Goal: Task Accomplishment & Management: Use online tool/utility

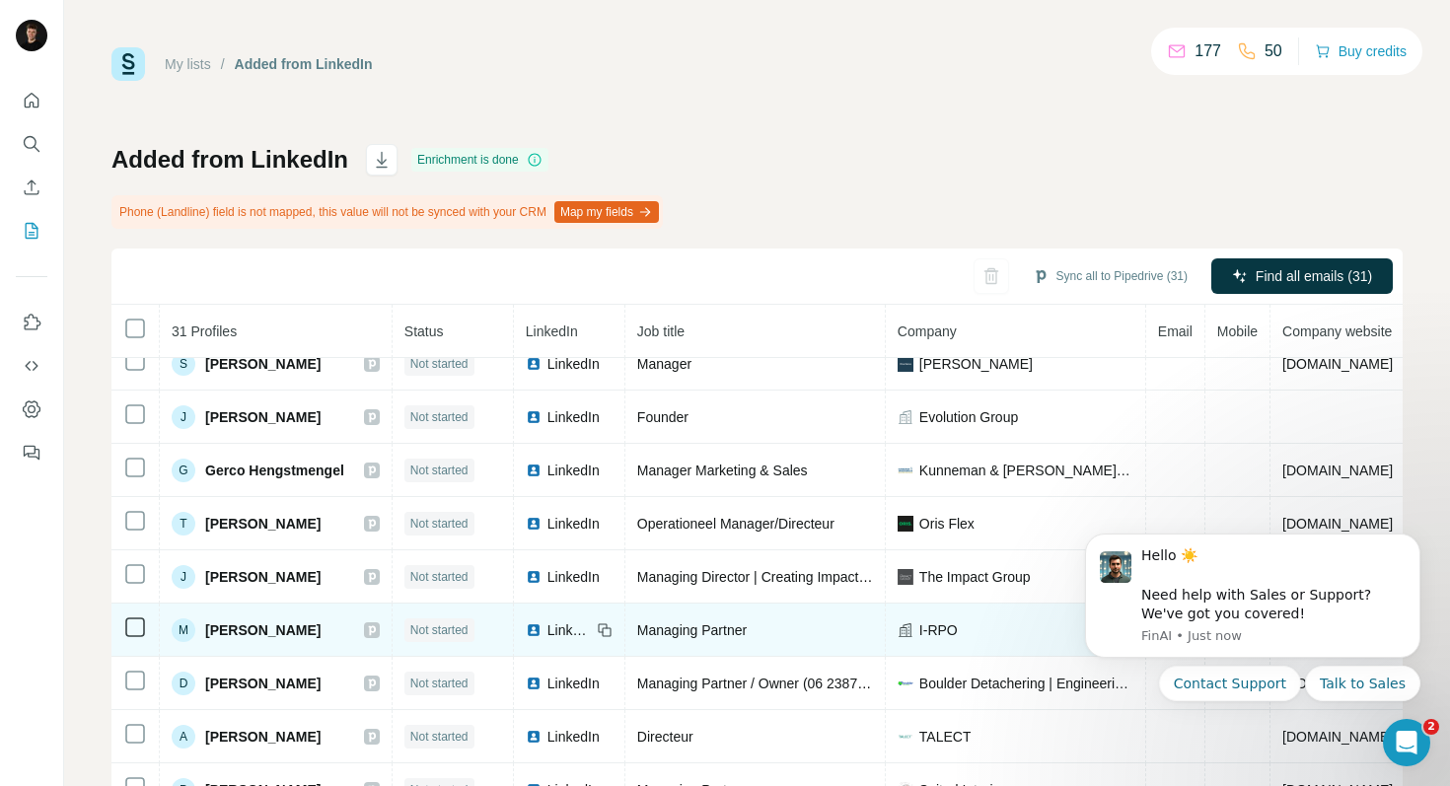
scroll to position [491, 0]
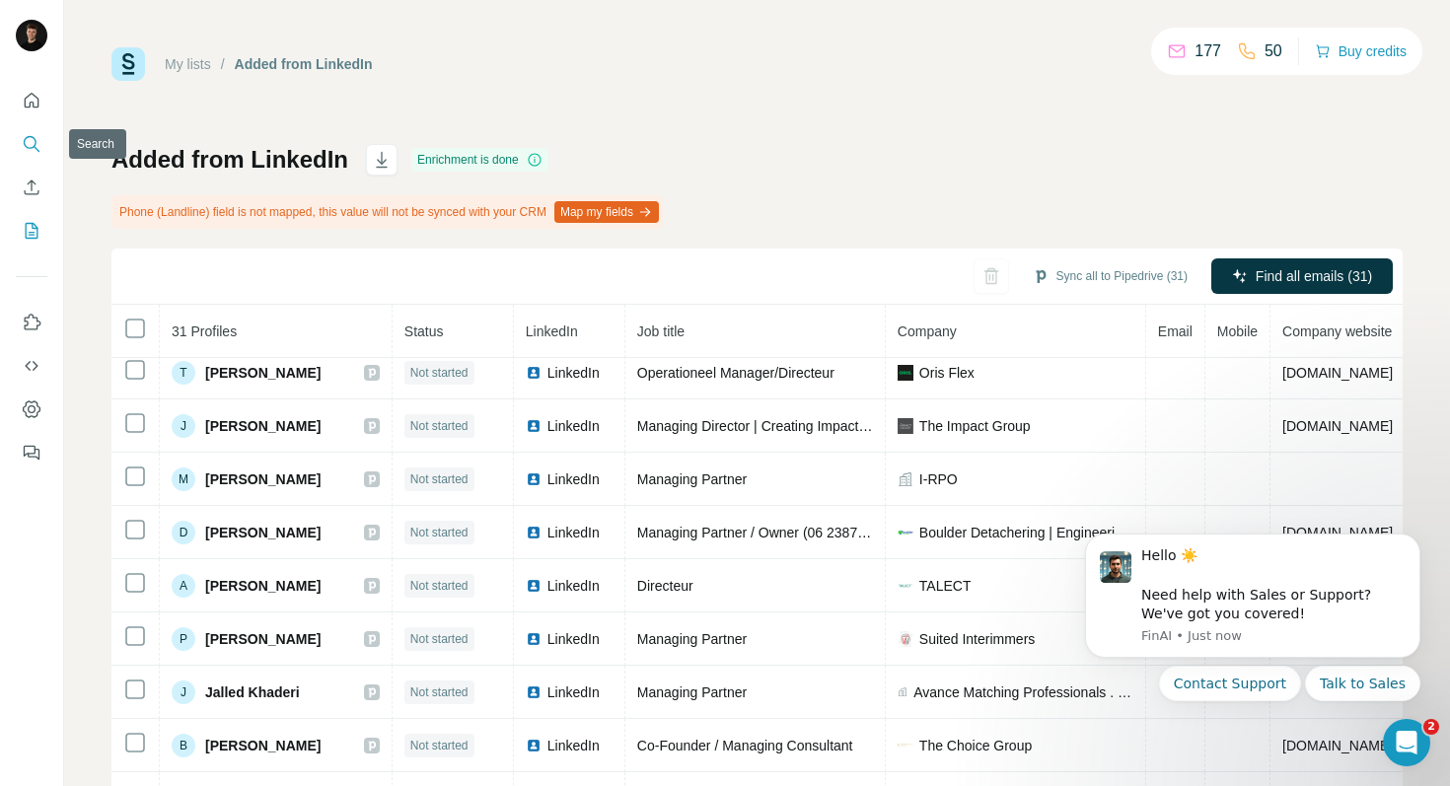
click at [37, 139] on icon "Search" at bounding box center [32, 144] width 20 height 20
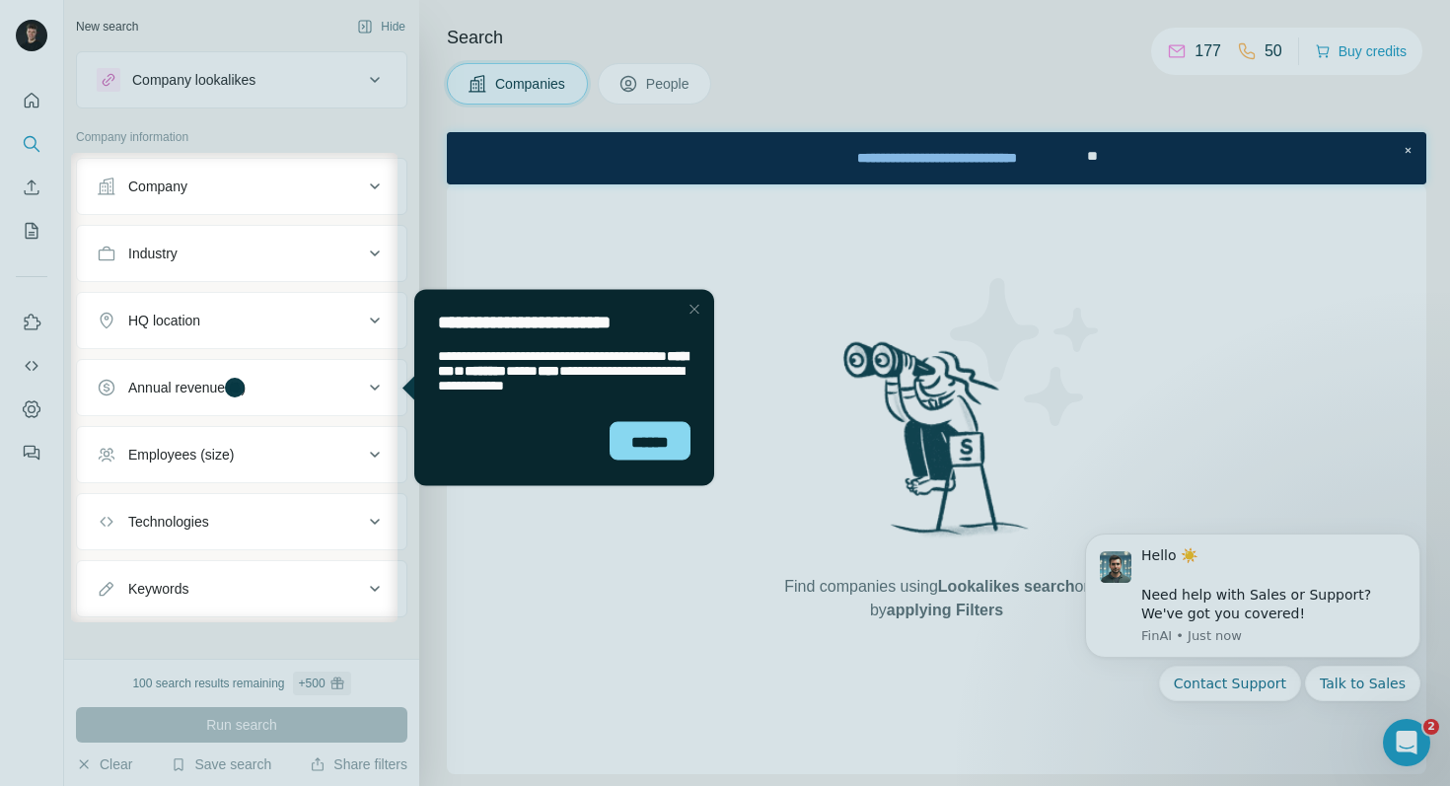
click at [681, 309] on div "**********" at bounding box center [564, 314] width 300 height 53
drag, startPoint x: 686, startPoint y: 311, endPoint x: 1070, endPoint y: 593, distance: 477.1
click at [686, 311] on div "Close Step" at bounding box center [695, 309] width 24 height 24
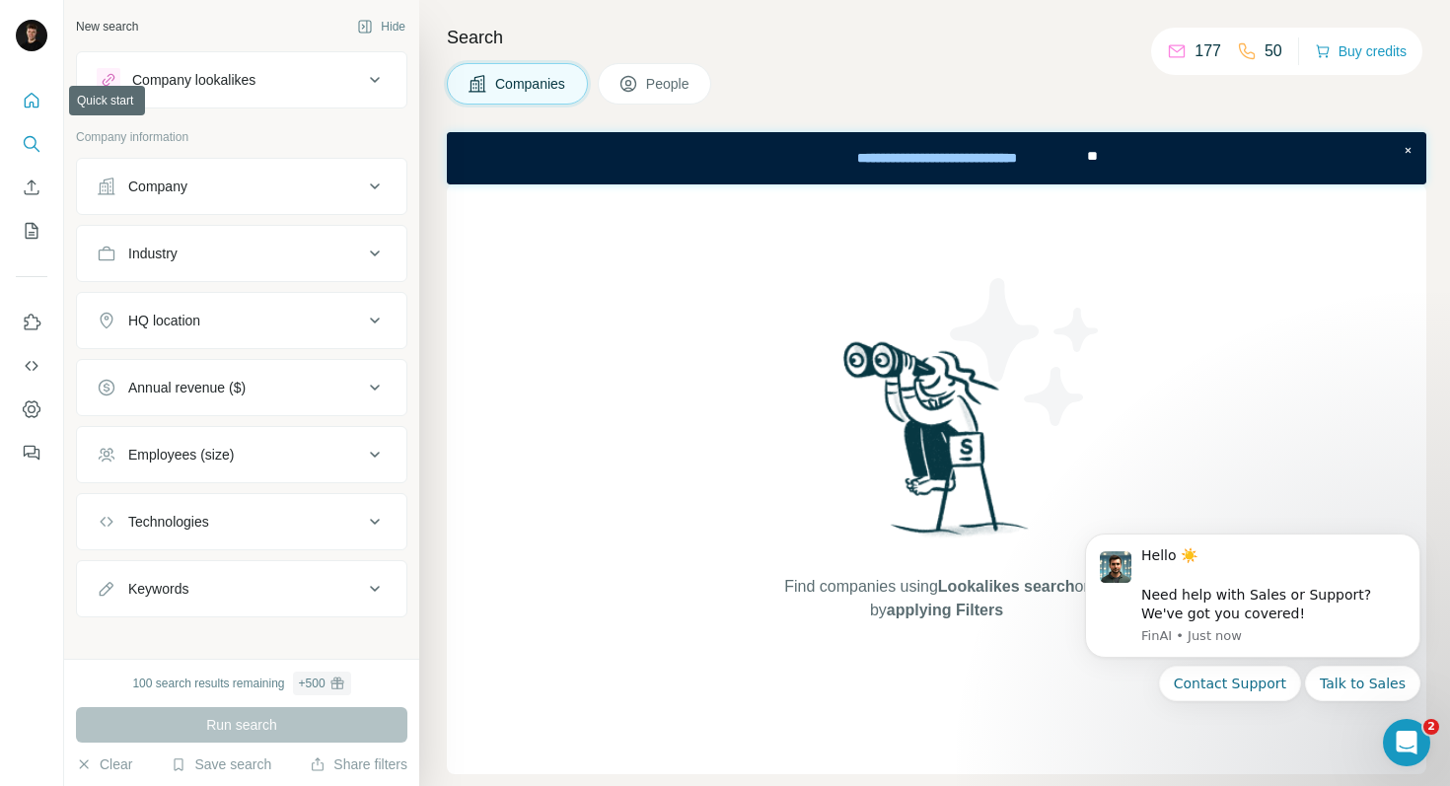
click at [16, 105] on button "Quick start" at bounding box center [32, 101] width 32 height 36
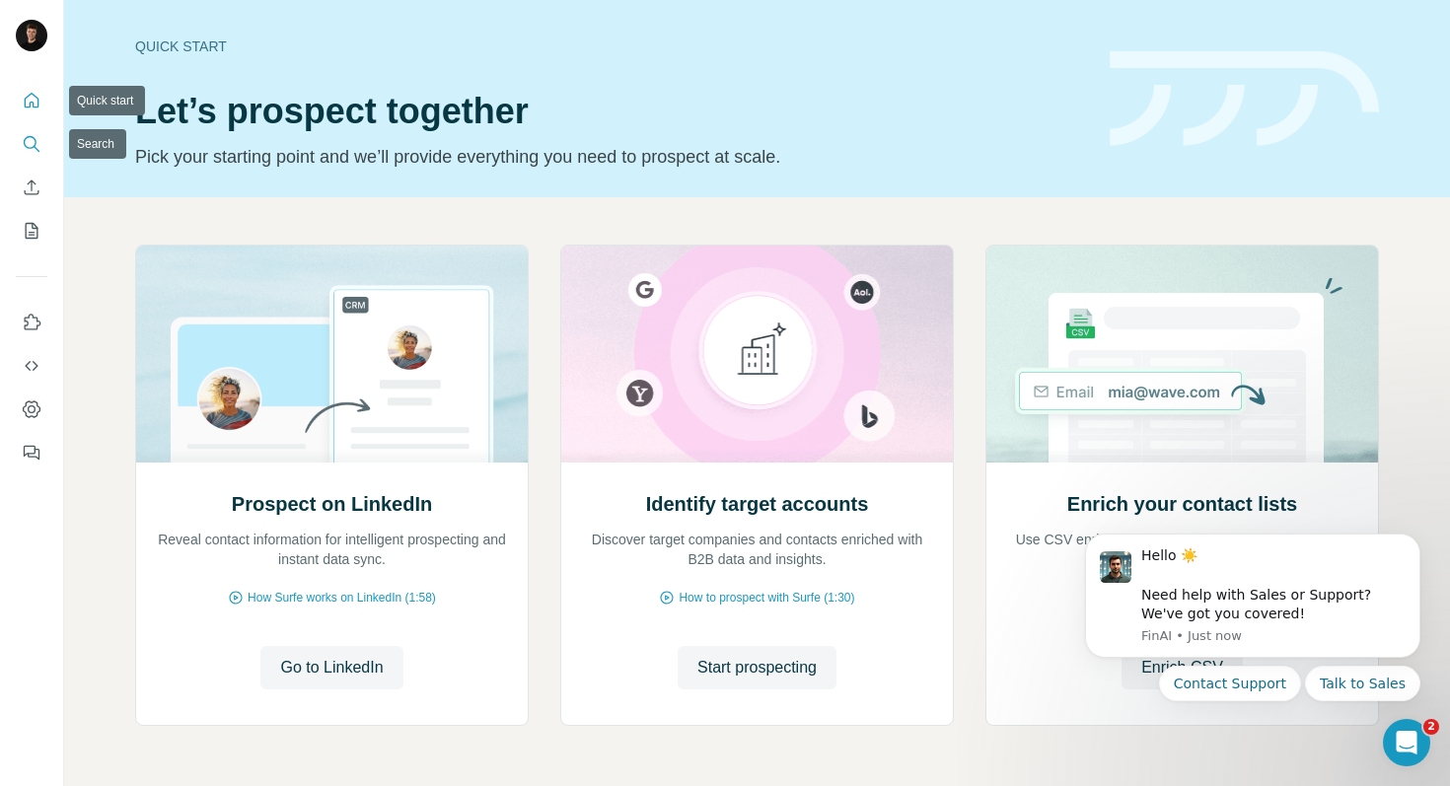
click at [31, 134] on icon "Search" at bounding box center [32, 144] width 20 height 20
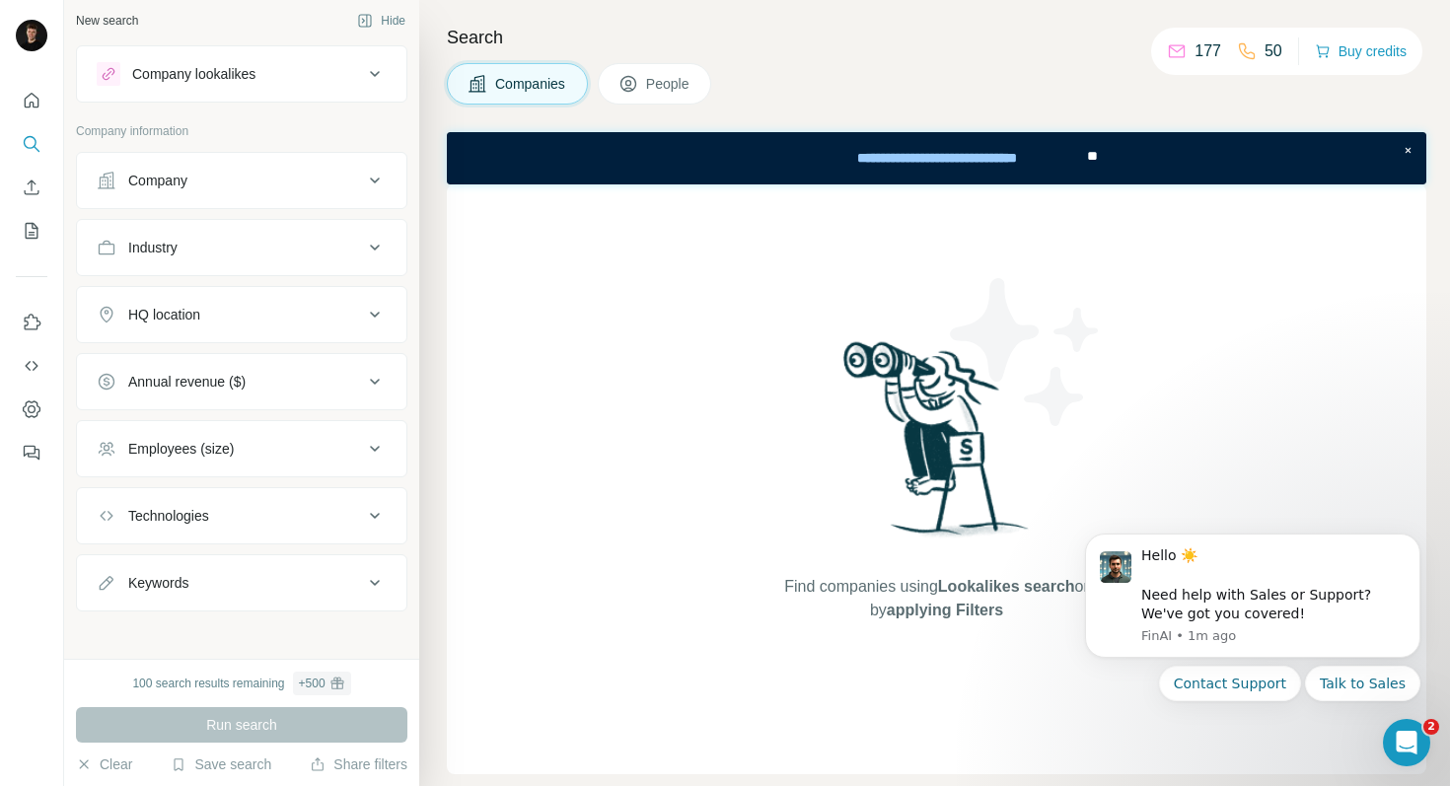
scroll to position [14, 0]
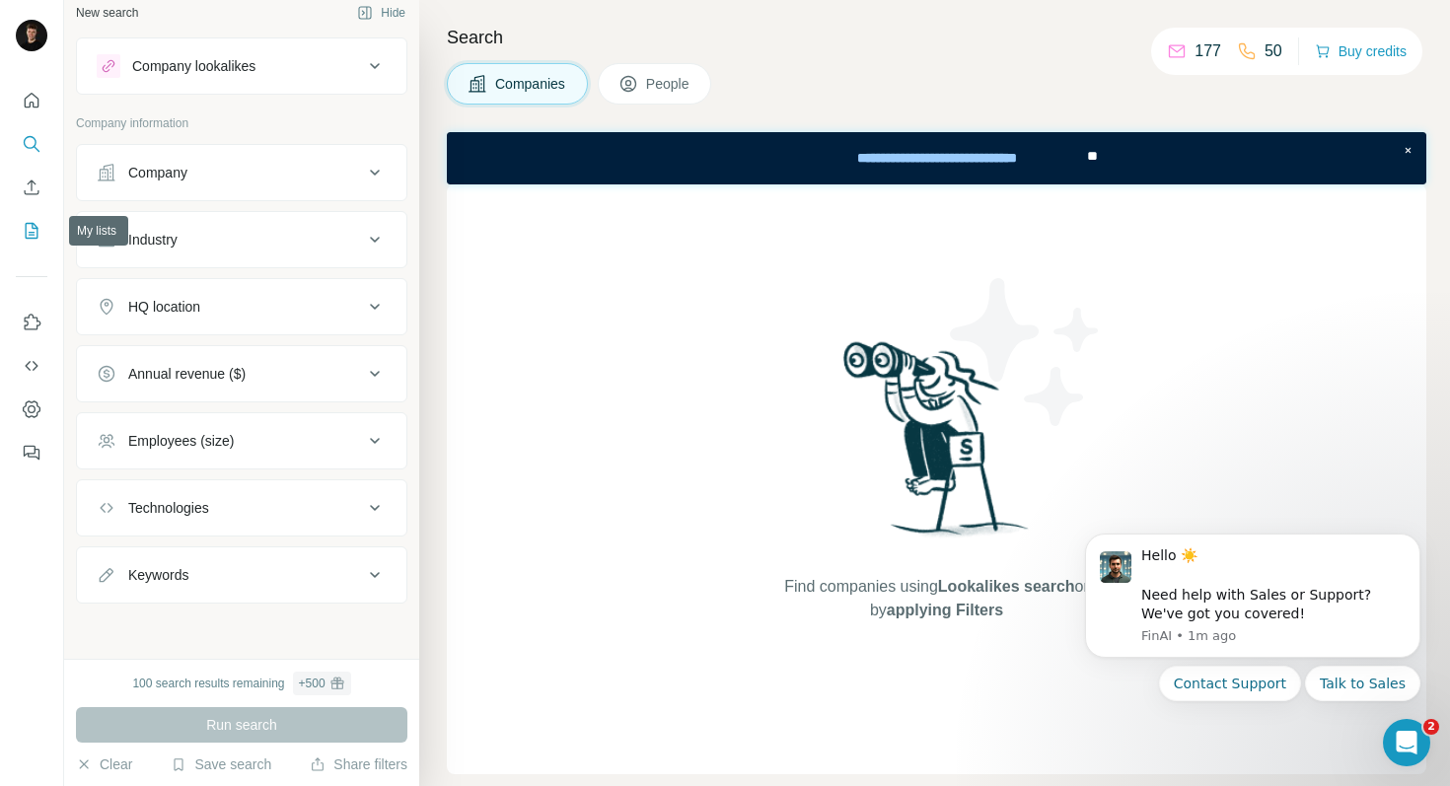
click at [31, 238] on icon "My lists" at bounding box center [32, 231] width 13 height 16
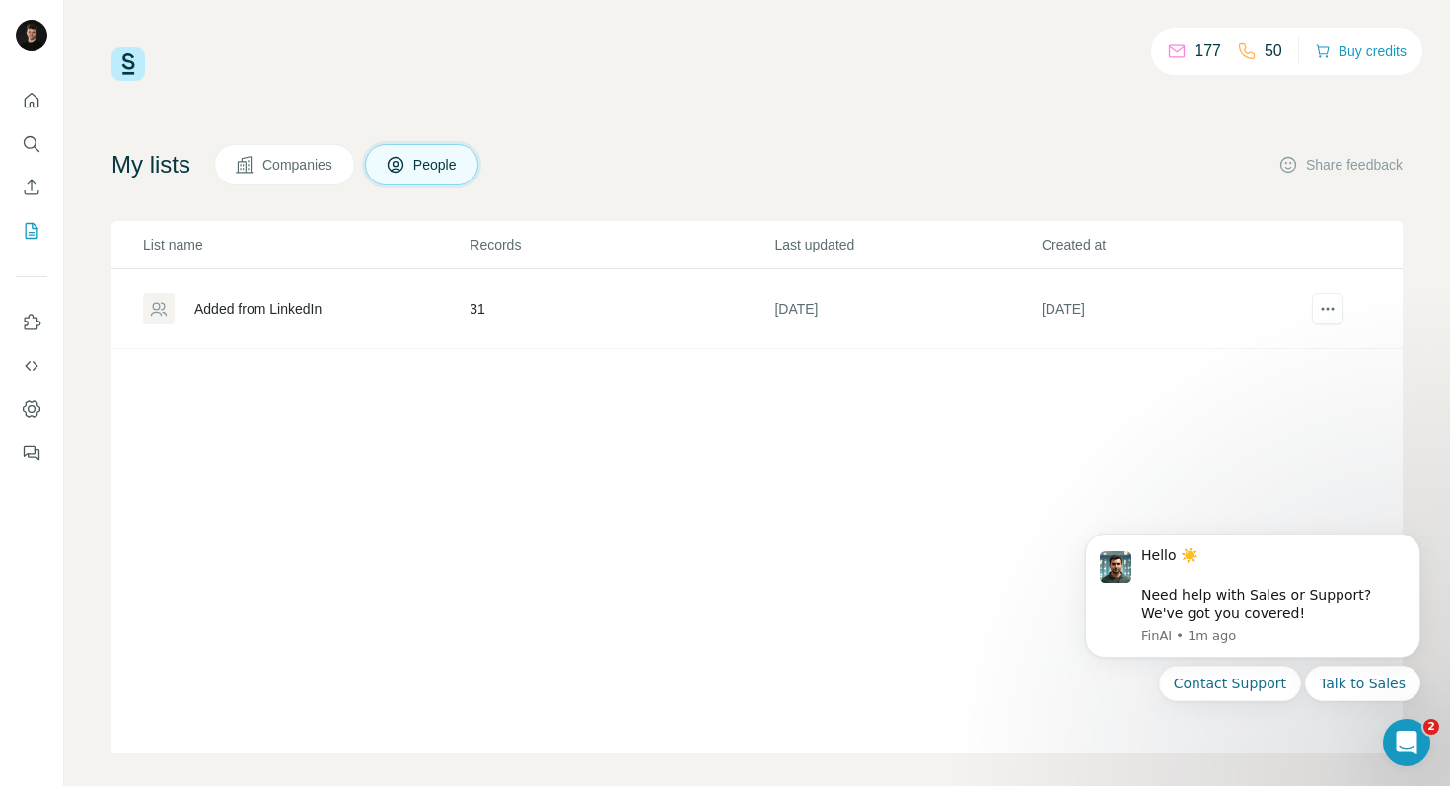
click at [316, 313] on div "Added from LinkedIn" at bounding box center [257, 309] width 127 height 20
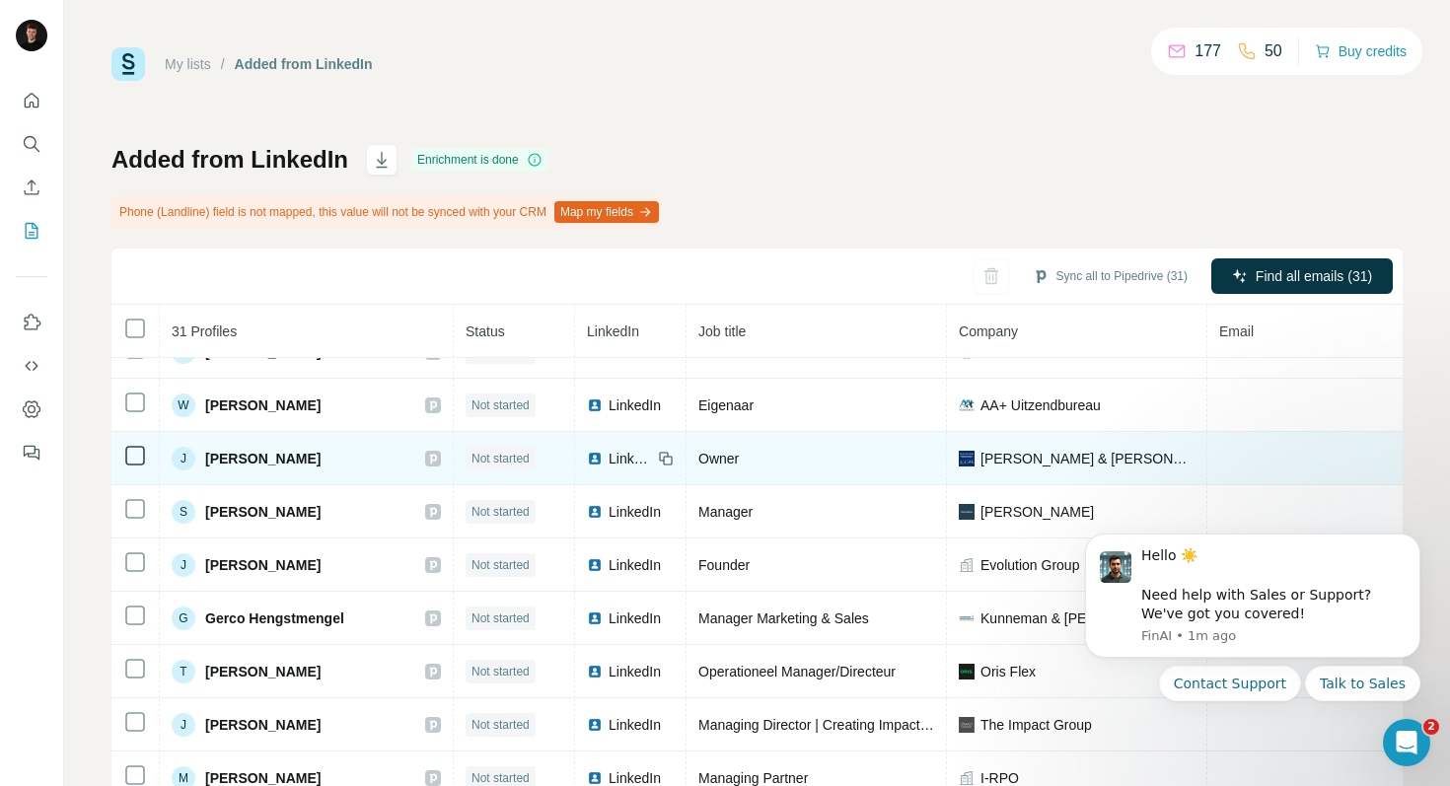
scroll to position [216, 0]
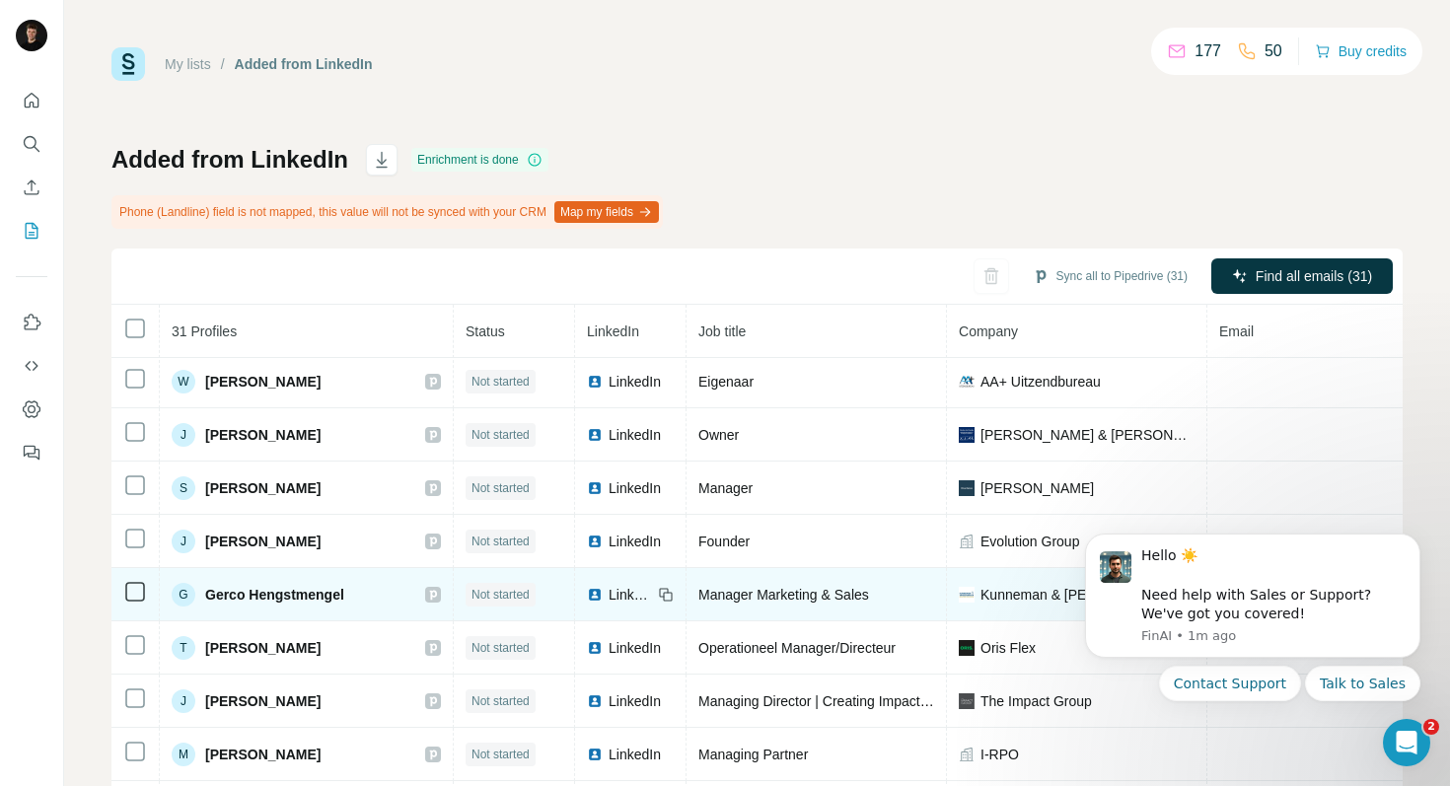
click at [287, 589] on span "Gerco Hengstmengel" at bounding box center [274, 595] width 139 height 20
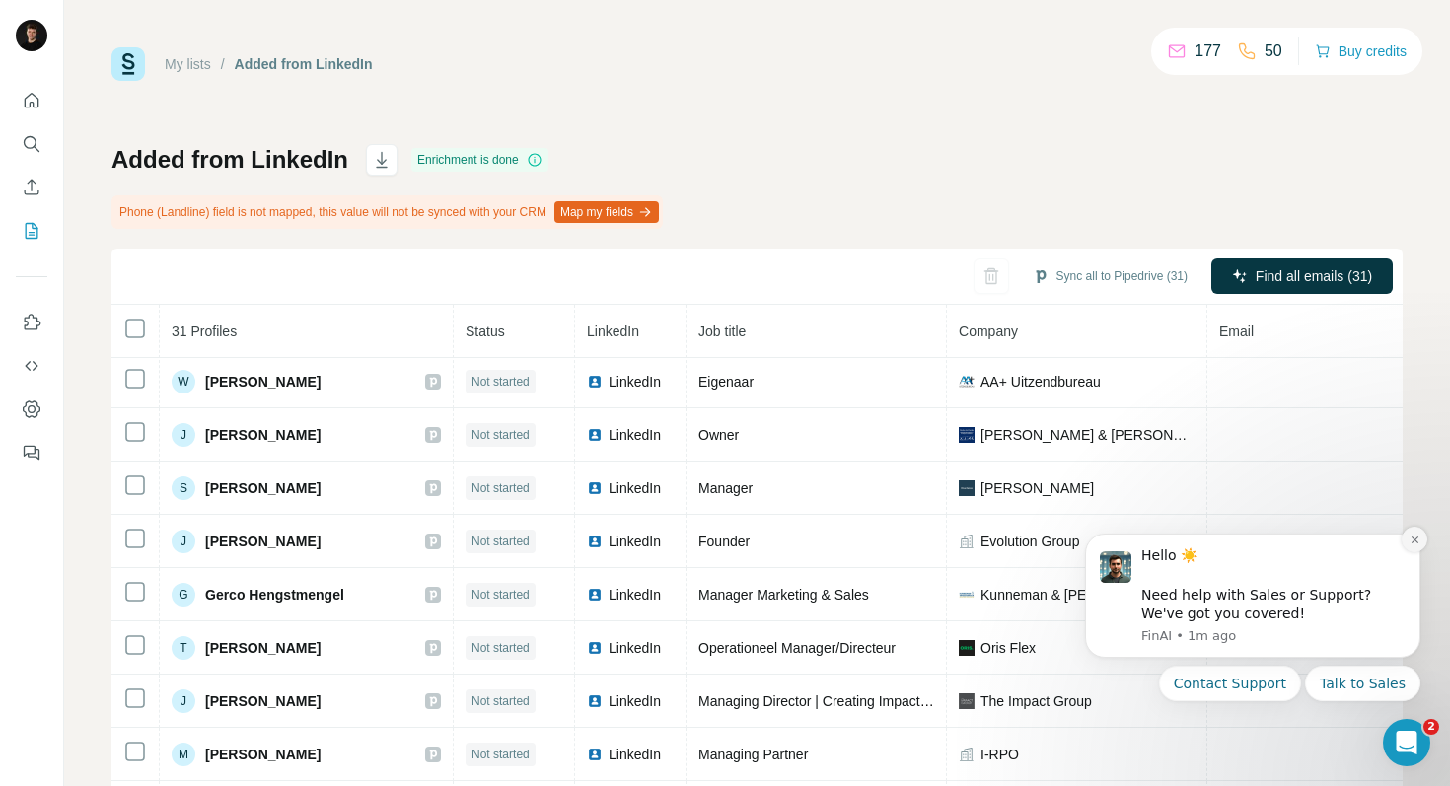
click at [1417, 539] on icon "Dismiss notification" at bounding box center [1415, 540] width 11 height 11
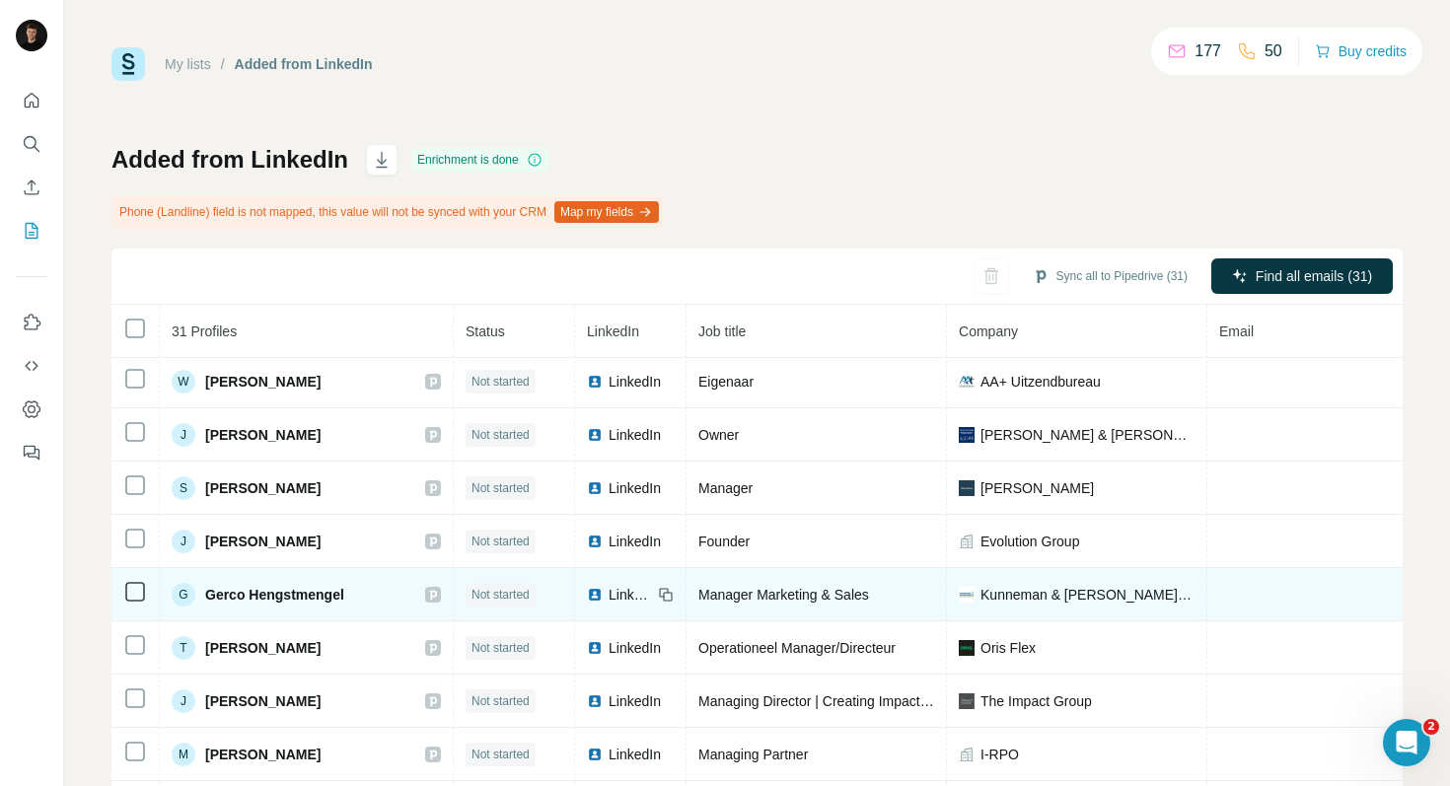
click at [846, 587] on span "Manager Marketing & Sales" at bounding box center [783, 595] width 171 height 16
click at [281, 601] on span "Gerco Hengstmengel" at bounding box center [274, 595] width 139 height 20
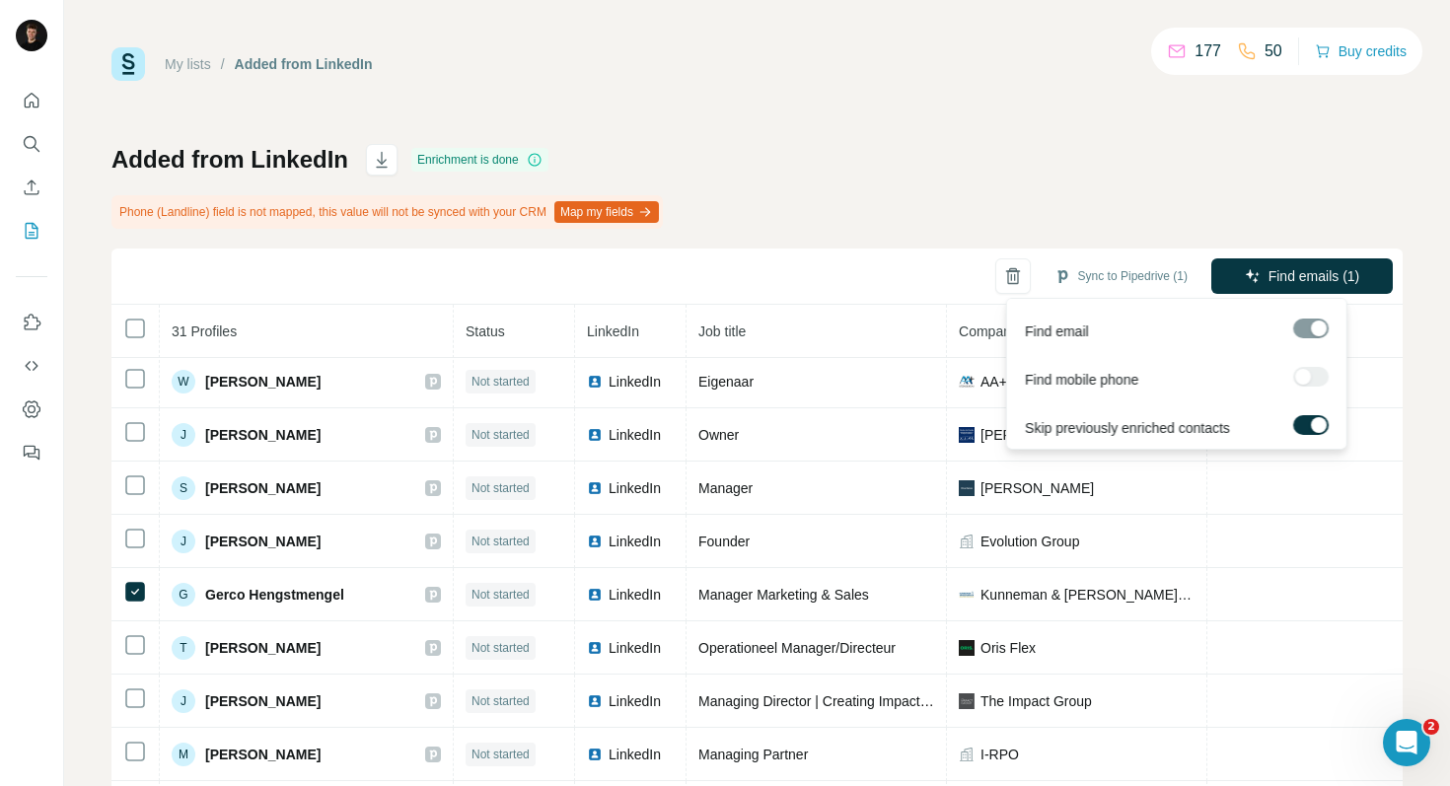
click at [1304, 376] on div at bounding box center [1311, 377] width 36 height 20
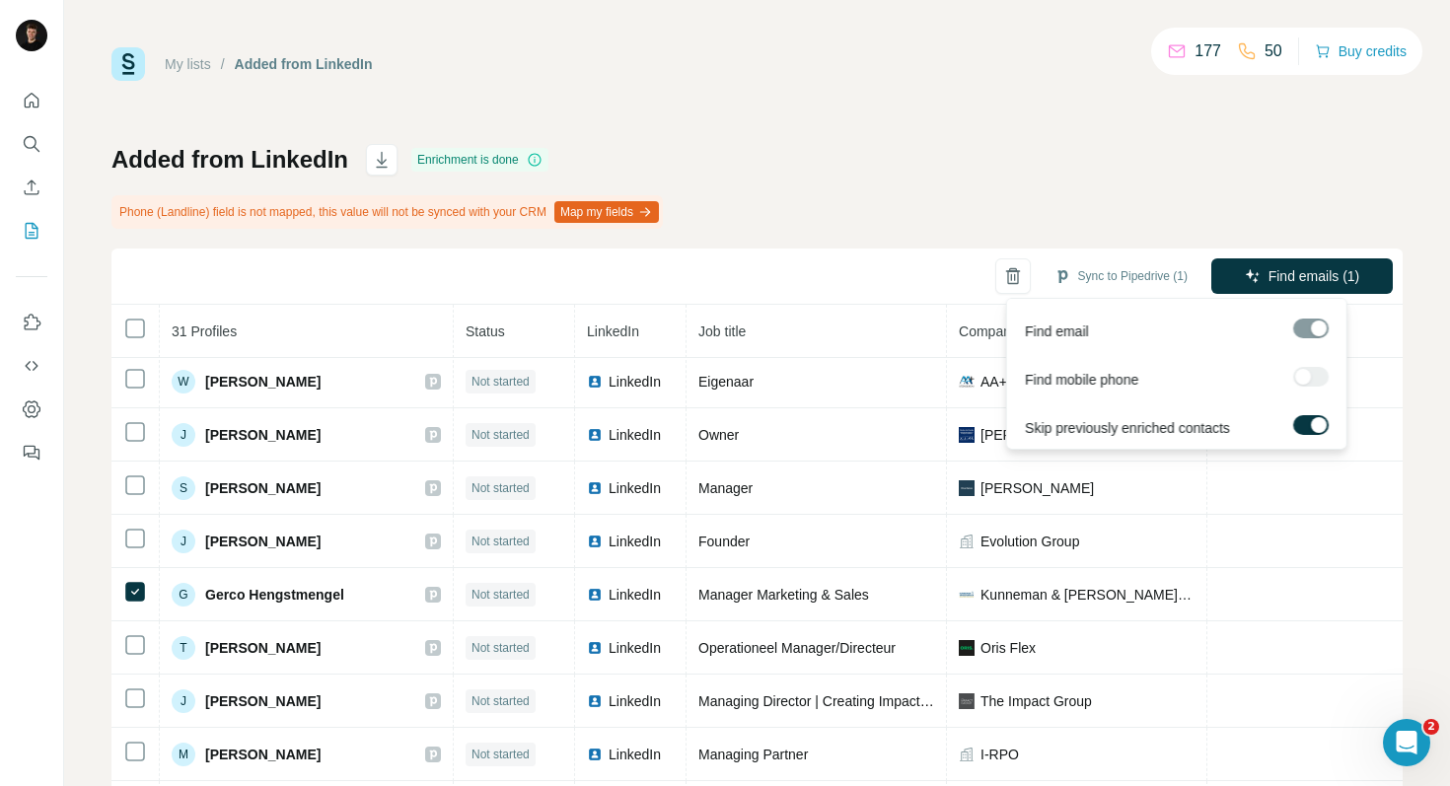
click at [1304, 376] on div at bounding box center [1311, 377] width 36 height 20
click at [1352, 269] on button "Find emails (2)" at bounding box center [1302, 276] width 182 height 36
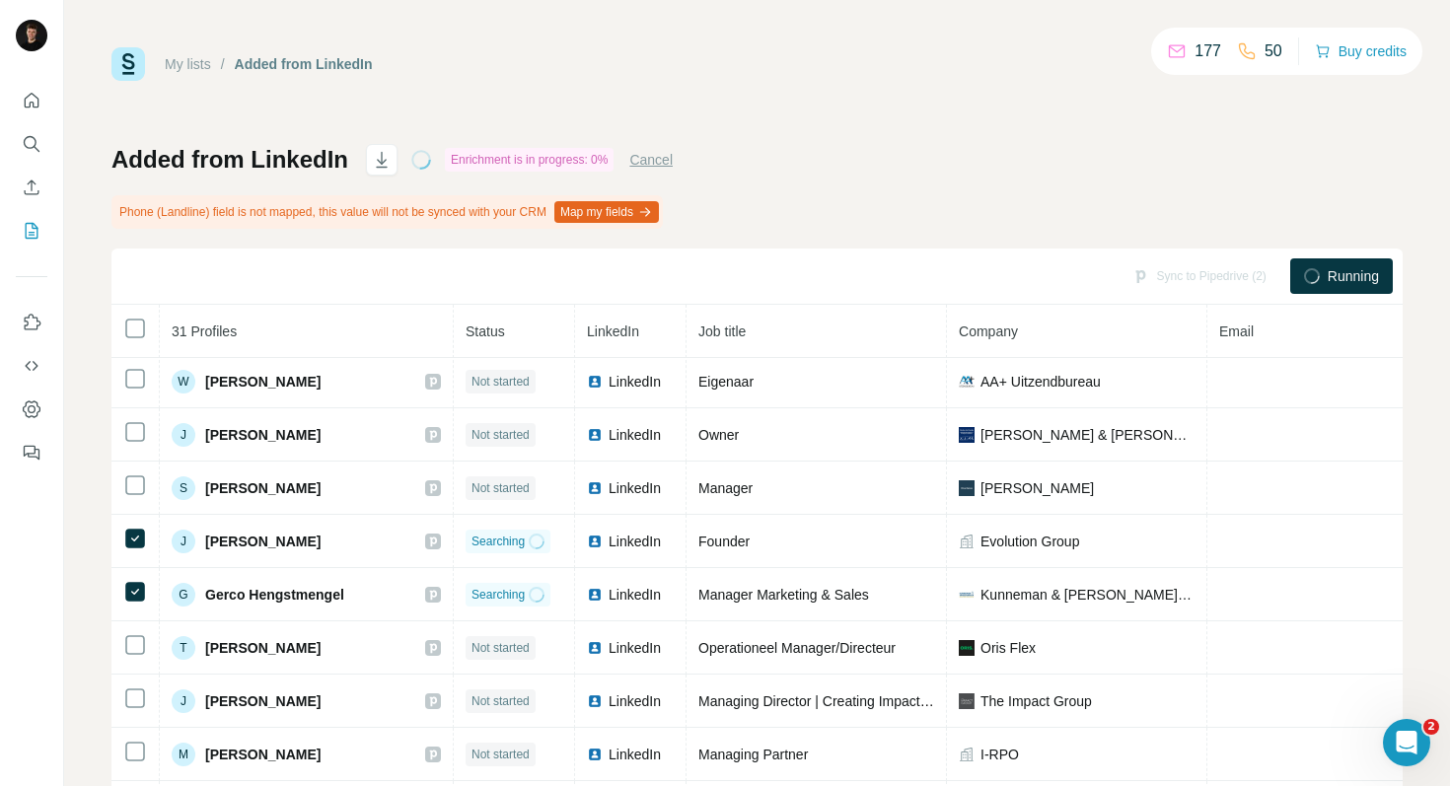
click at [1328, 280] on span "Running" at bounding box center [1353, 276] width 51 height 20
click at [650, 155] on button "Cancel" at bounding box center [650, 160] width 43 height 20
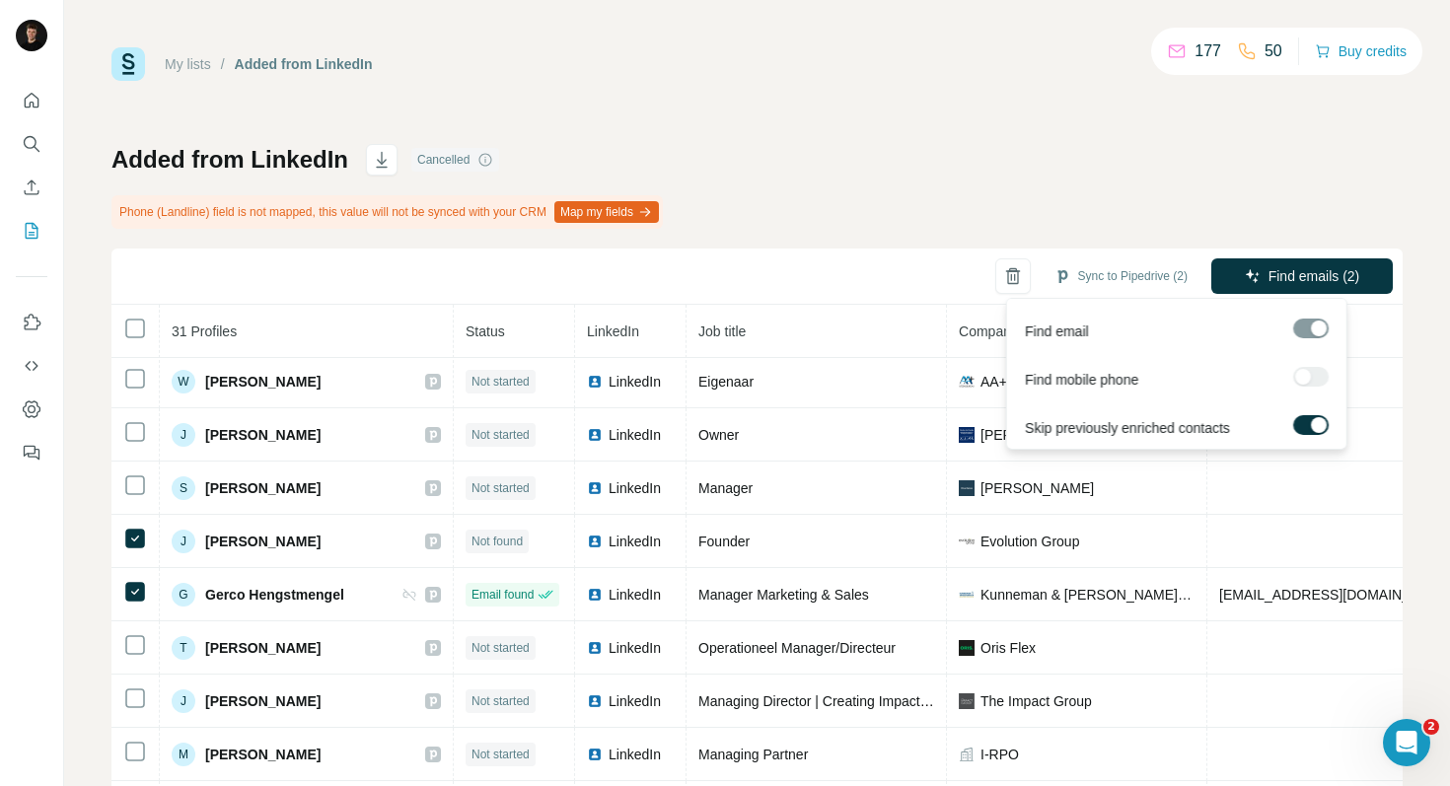
drag, startPoint x: 1304, startPoint y: 393, endPoint x: 1298, endPoint y: 377, distance: 16.9
click at [1304, 393] on div "Find mobile phone" at bounding box center [1176, 375] width 331 height 48
click at [1298, 376] on div at bounding box center [1311, 377] width 36 height 20
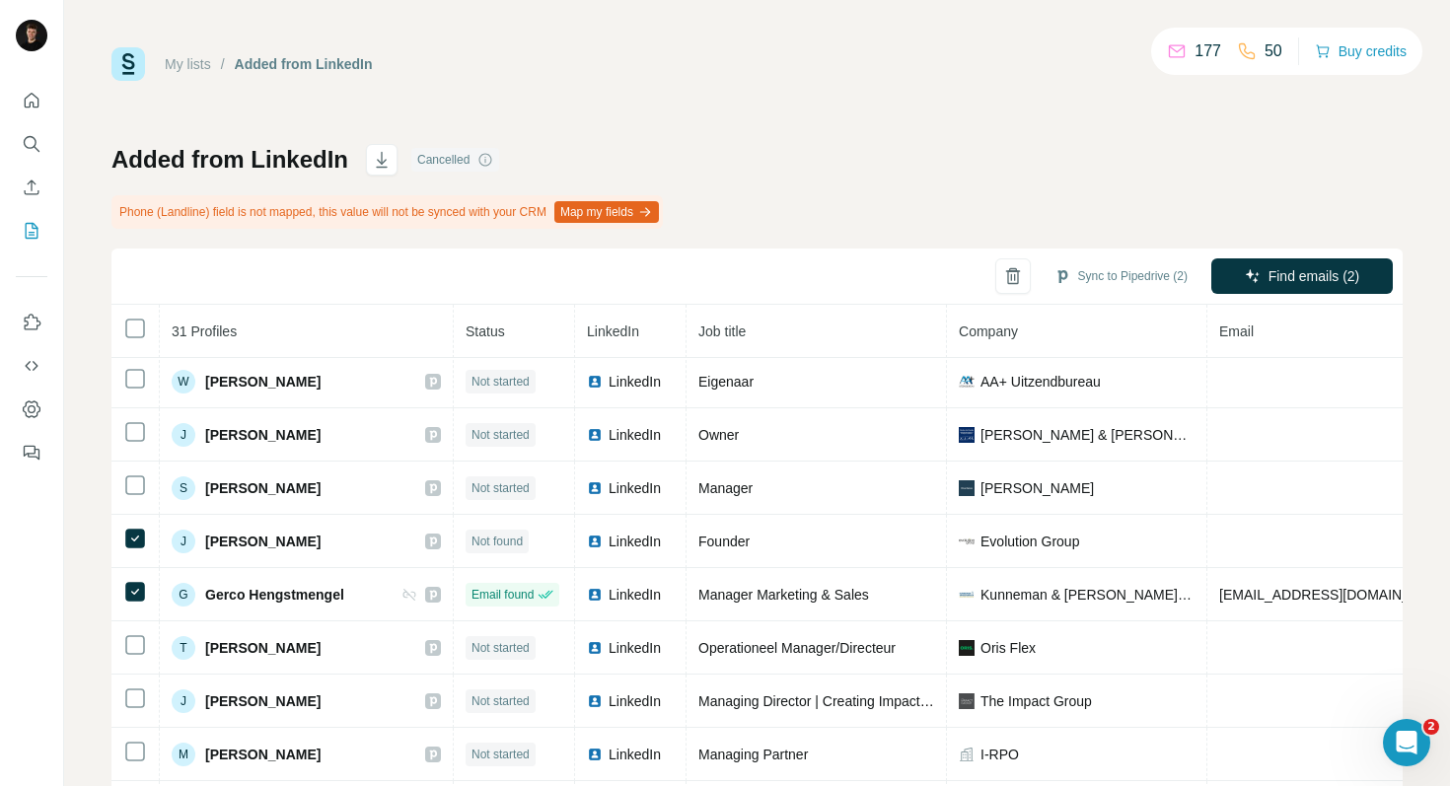
click at [1248, 132] on div "My lists / Added from LinkedIn 177 50 Buy credits Added from LinkedIn Cancelled…" at bounding box center [756, 436] width 1291 height 778
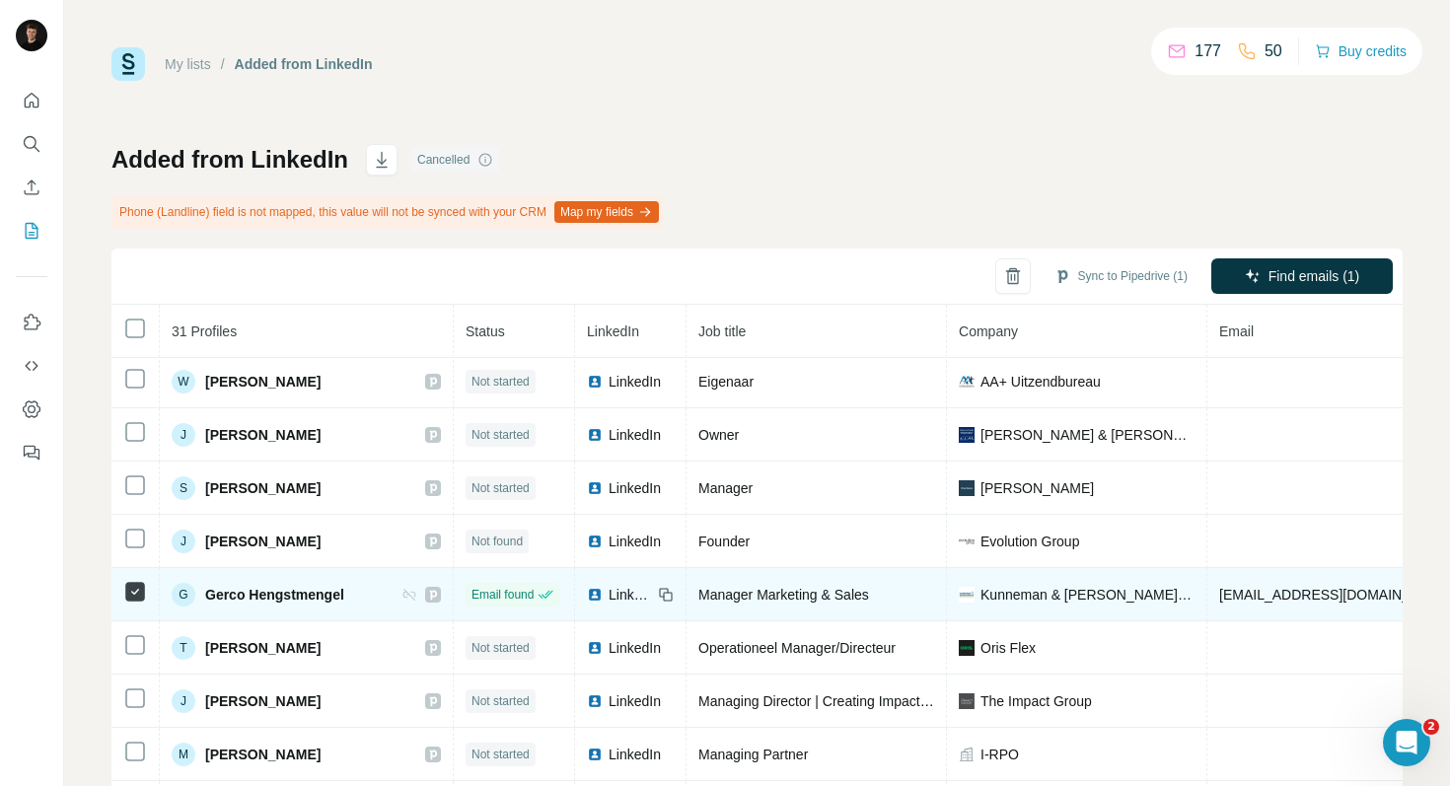
click at [138, 571] on td at bounding box center [135, 594] width 48 height 53
click at [302, 591] on span "Gerco Hengstmengel" at bounding box center [274, 595] width 139 height 20
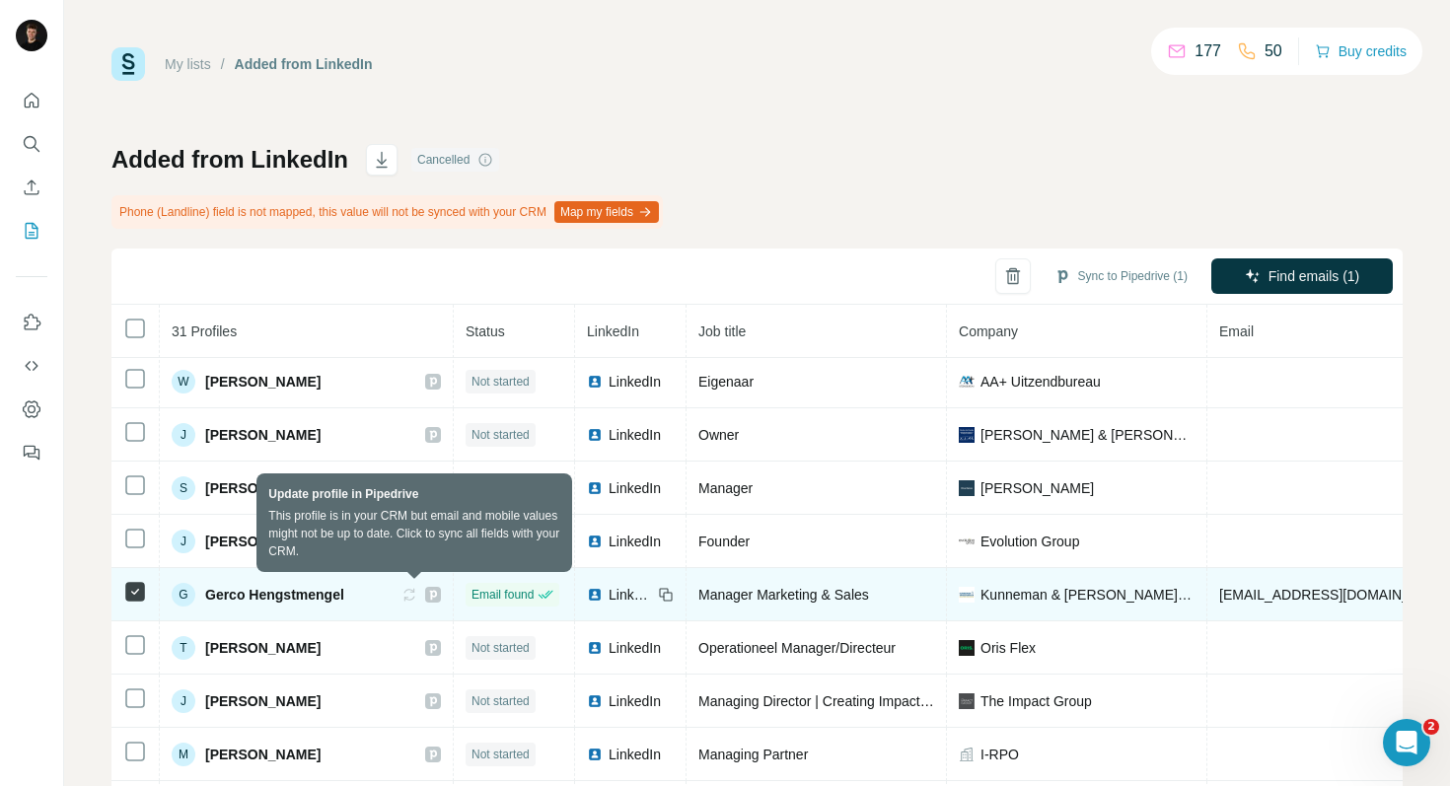
click at [414, 596] on icon at bounding box center [410, 595] width 16 height 16
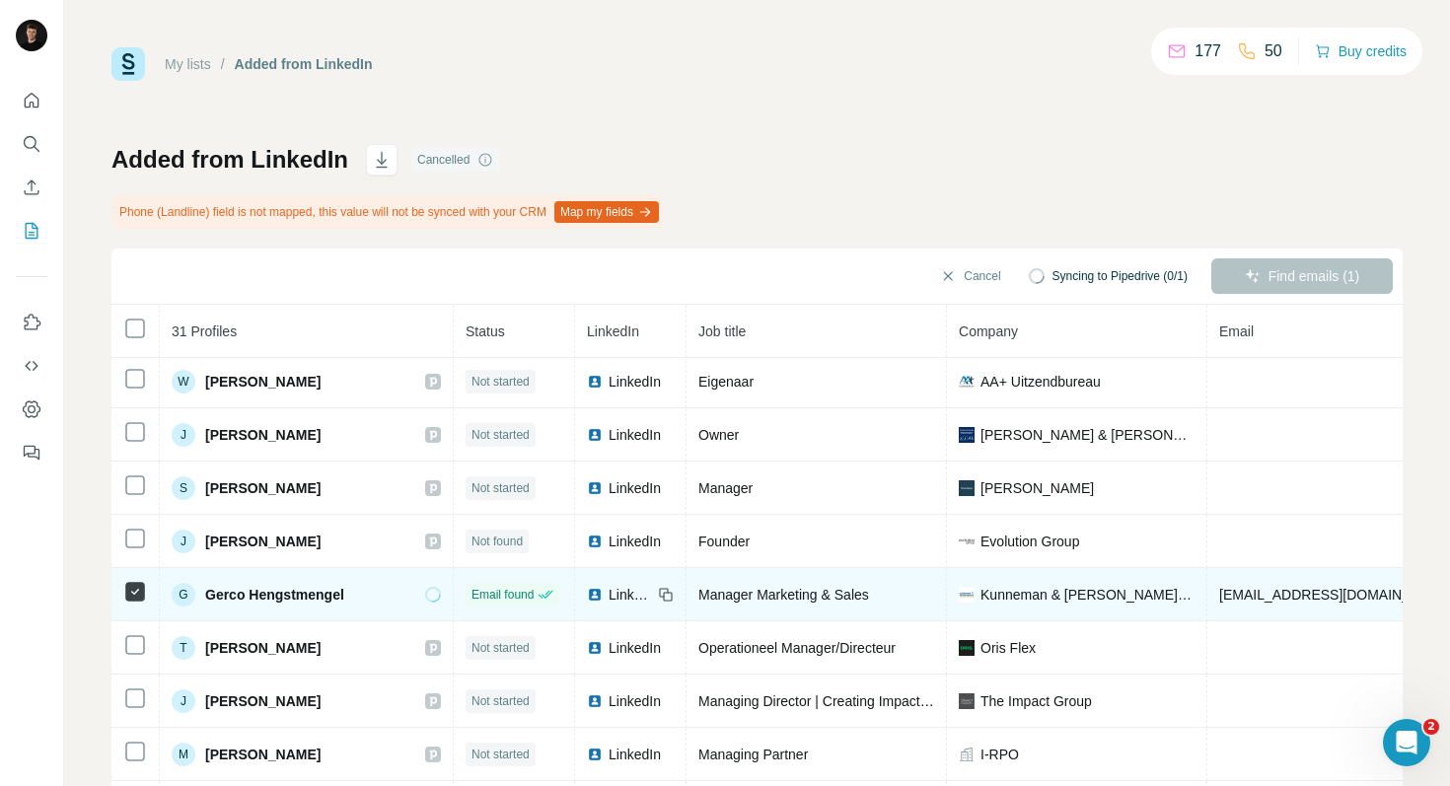
click at [882, 585] on div "Manager Marketing & Sales" at bounding box center [816, 595] width 236 height 20
click at [864, 588] on span "Manager Marketing & Sales" at bounding box center [783, 595] width 171 height 16
